Goal: Feedback & Contribution: Submit feedback/report problem

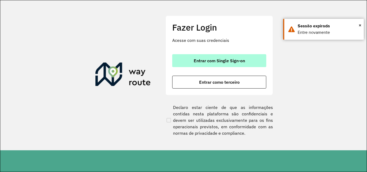
click at [225, 59] on span "Entrar com Single Sign-on" at bounding box center [219, 61] width 51 height 4
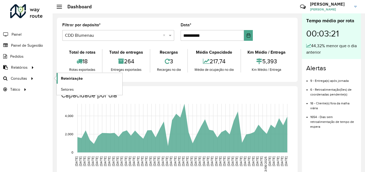
click at [80, 78] on span "Roteirização" at bounding box center [72, 79] width 22 height 6
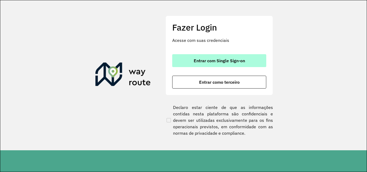
click at [210, 61] on span "Entrar com Single Sign-on" at bounding box center [219, 61] width 51 height 4
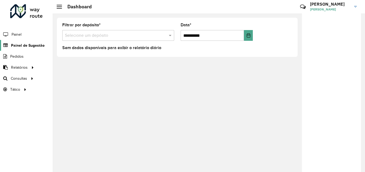
click at [19, 43] on span "Painel de Sugestão" at bounding box center [28, 46] width 34 height 6
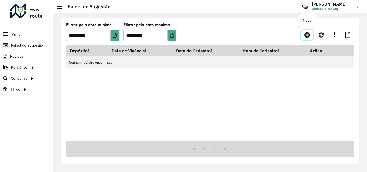
click at [308, 34] on icon at bounding box center [307, 35] width 6 height 6
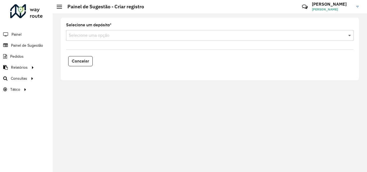
click at [350, 35] on span at bounding box center [350, 35] width 7 height 6
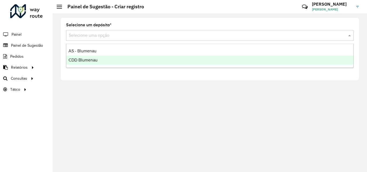
click at [114, 59] on div "CDD Blumenau" at bounding box center [209, 60] width 287 height 9
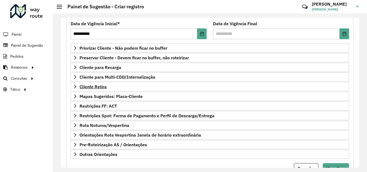
scroll to position [81, 0]
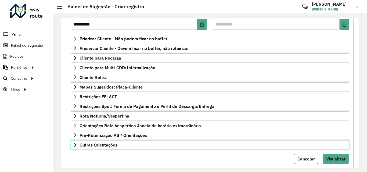
click at [94, 146] on span "Outras Orientações" at bounding box center [99, 145] width 38 height 4
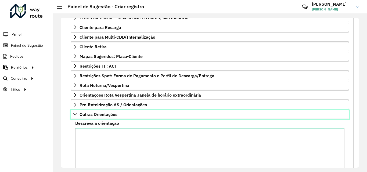
scroll to position [157, 0]
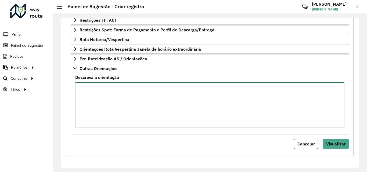
click at [108, 102] on textarea "Descreva a orientação" at bounding box center [209, 104] width 269 height 45
click at [100, 96] on textarea "Descreva a orientação" at bounding box center [209, 104] width 269 height 45
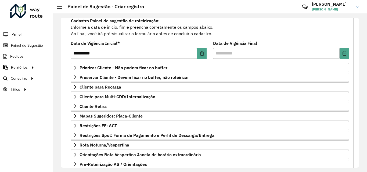
scroll to position [23, 0]
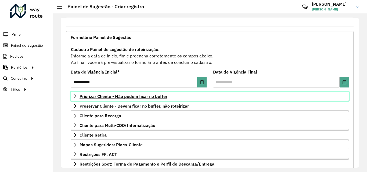
click at [119, 95] on span "Priorizar Cliente - Não podem ficar no buffer" at bounding box center [124, 96] width 88 height 4
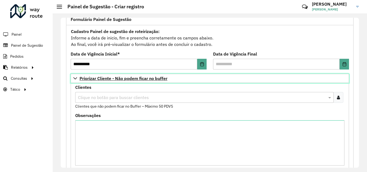
scroll to position [50, 0]
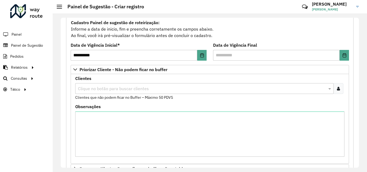
click at [127, 88] on input "text" at bounding box center [202, 89] width 250 height 6
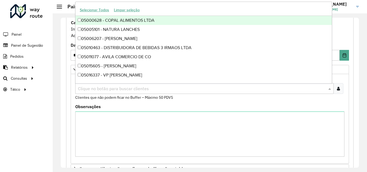
click at [153, 108] on div "Observações" at bounding box center [209, 131] width 269 height 52
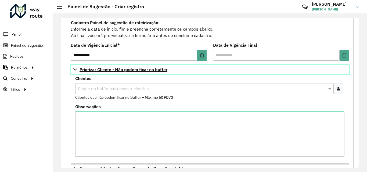
click at [74, 69] on icon at bounding box center [75, 69] width 4 height 4
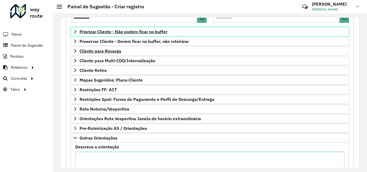
scroll to position [103, 0]
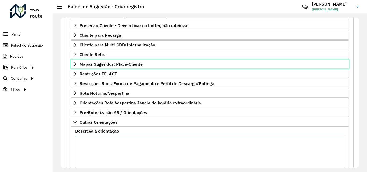
click at [110, 64] on span "Mapas Sugeridos: Placa-Cliente" at bounding box center [111, 64] width 63 height 4
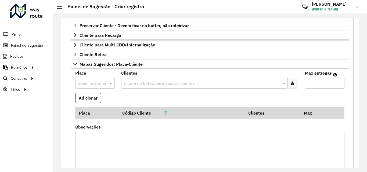
click at [319, 82] on input "Max entregas" at bounding box center [324, 83] width 39 height 11
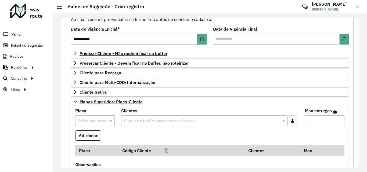
scroll to position [58, 0]
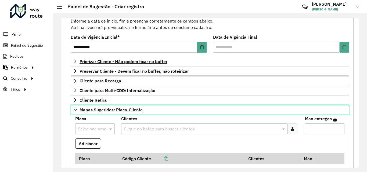
click at [76, 108] on icon at bounding box center [75, 110] width 4 height 4
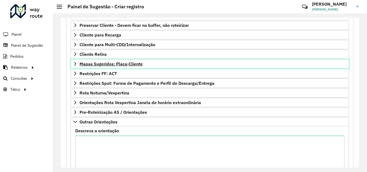
scroll to position [112, 0]
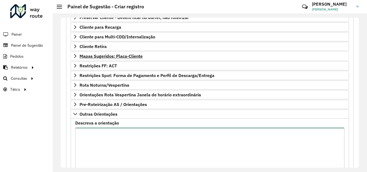
click at [85, 133] on textarea "Descreva a orientação" at bounding box center [209, 150] width 269 height 45
type textarea "*"
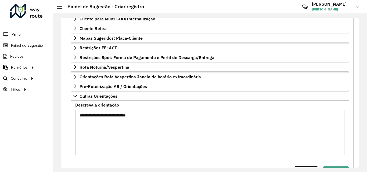
scroll to position [138, 0]
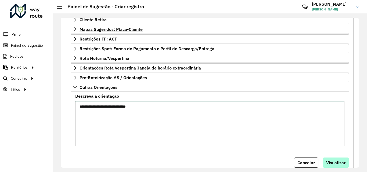
type textarea "**********"
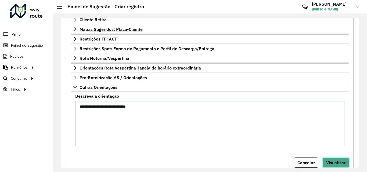
click at [326, 164] on span "Visualizar" at bounding box center [335, 162] width 19 height 5
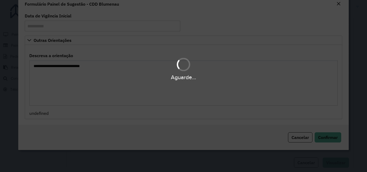
click at [328, 162] on div "Aguarde..." at bounding box center [183, 86] width 367 height 172
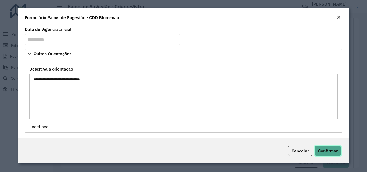
click at [323, 151] on span "Confirmar" at bounding box center [328, 150] width 20 height 5
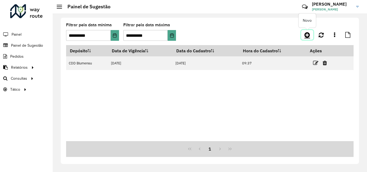
click at [306, 34] on icon at bounding box center [307, 35] width 6 height 6
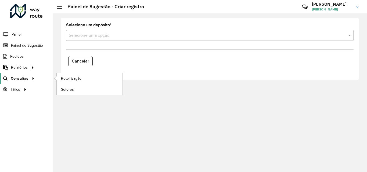
click at [17, 80] on span "Consultas" at bounding box center [19, 79] width 17 height 6
click at [76, 77] on span "Roteirização" at bounding box center [72, 79] width 22 height 6
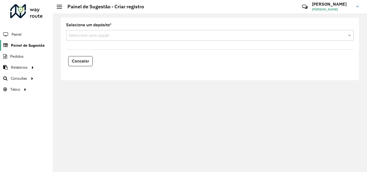
click at [37, 44] on span "Painel de Sugestão" at bounding box center [28, 46] width 34 height 6
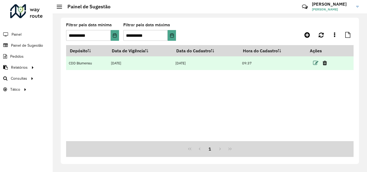
click at [318, 61] on icon at bounding box center [315, 62] width 5 height 5
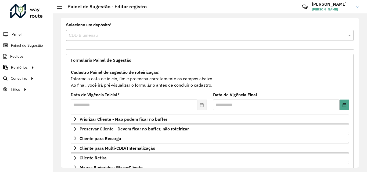
scroll to position [96, 0]
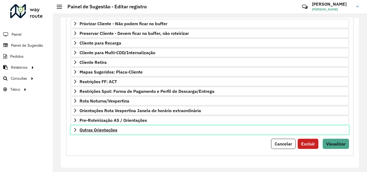
click at [73, 128] on link "Outras Orientações" at bounding box center [210, 129] width 278 height 9
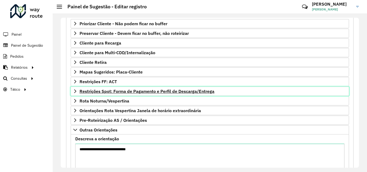
click at [77, 90] on icon at bounding box center [75, 91] width 4 height 4
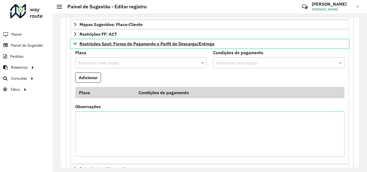
scroll to position [149, 0]
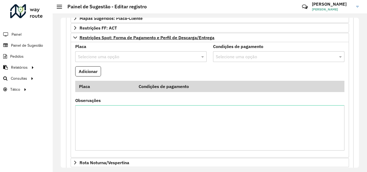
click at [119, 56] on input "text" at bounding box center [135, 57] width 115 height 6
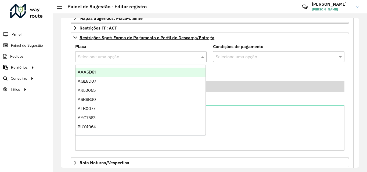
click at [110, 55] on input "text" at bounding box center [135, 57] width 115 height 6
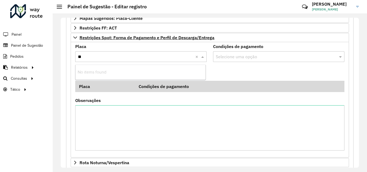
type input "*"
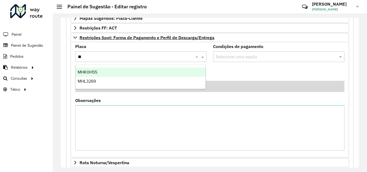
type input "***"
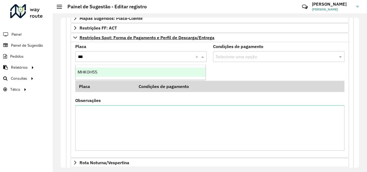
click at [115, 72] on div "MHK0H55" at bounding box center [141, 72] width 130 height 9
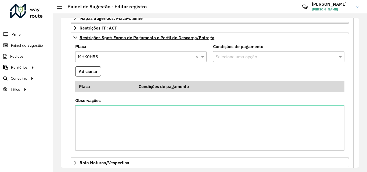
click at [229, 55] on input "text" at bounding box center [275, 57] width 123 height 6
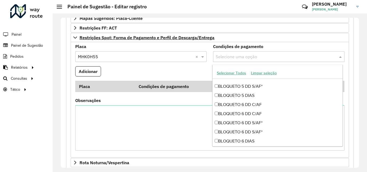
scroll to position [1155, 0]
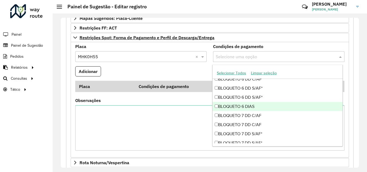
click at [141, 59] on input "text" at bounding box center [135, 57] width 115 height 6
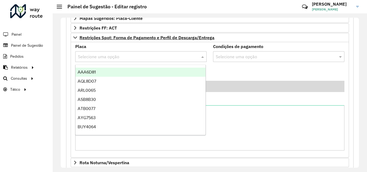
click at [255, 70] on formly-field "Adicionar" at bounding box center [210, 73] width 276 height 15
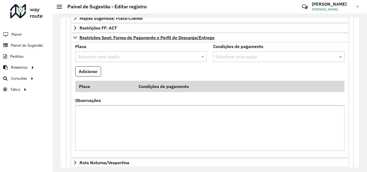
click at [272, 62] on div "Selecione uma opção" at bounding box center [278, 56] width 131 height 11
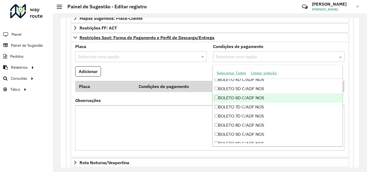
scroll to position [1462, 0]
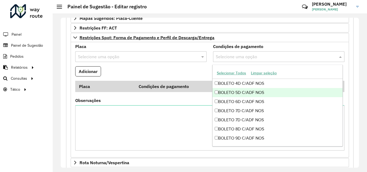
drag, startPoint x: 150, startPoint y: 70, endPoint x: 147, endPoint y: 67, distance: 4.2
click at [150, 70] on formly-field "Adicionar" at bounding box center [210, 73] width 276 height 15
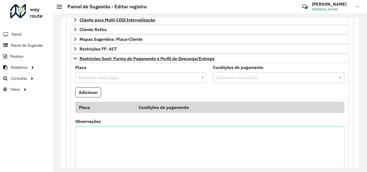
scroll to position [96, 0]
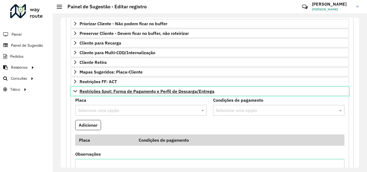
click at [74, 90] on icon at bounding box center [75, 91] width 4 height 4
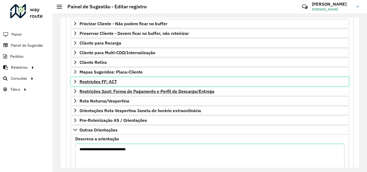
click at [75, 81] on icon at bounding box center [75, 82] width 4 height 4
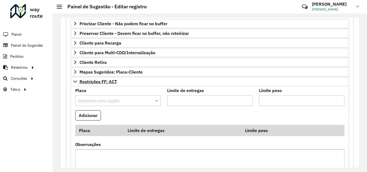
click at [104, 100] on input "text" at bounding box center [112, 101] width 69 height 6
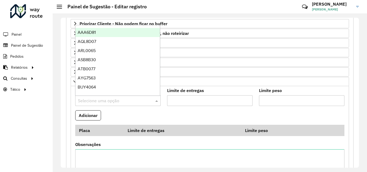
click at [104, 100] on input "text" at bounding box center [112, 101] width 69 height 6
click at [188, 102] on input "Limite de entregas" at bounding box center [209, 100] width 85 height 11
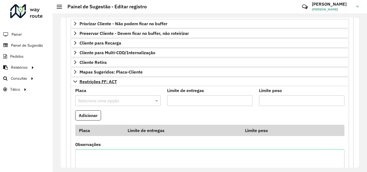
click at [276, 101] on input "Limite peso" at bounding box center [301, 100] width 85 height 11
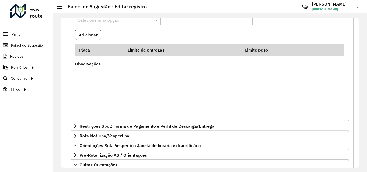
scroll to position [123, 0]
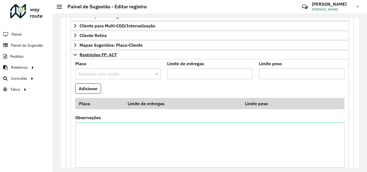
click at [225, 118] on div "Observações" at bounding box center [209, 142] width 269 height 52
click at [123, 75] on input "text" at bounding box center [112, 74] width 69 height 6
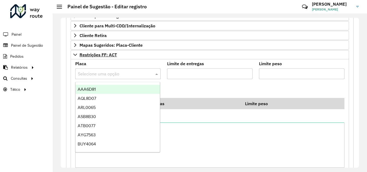
click at [242, 94] on formly-field "Adicionar" at bounding box center [210, 91] width 276 height 15
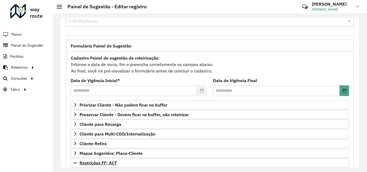
scroll to position [0, 0]
